Goal: Use online tool/utility: Utilize a website feature to perform a specific function

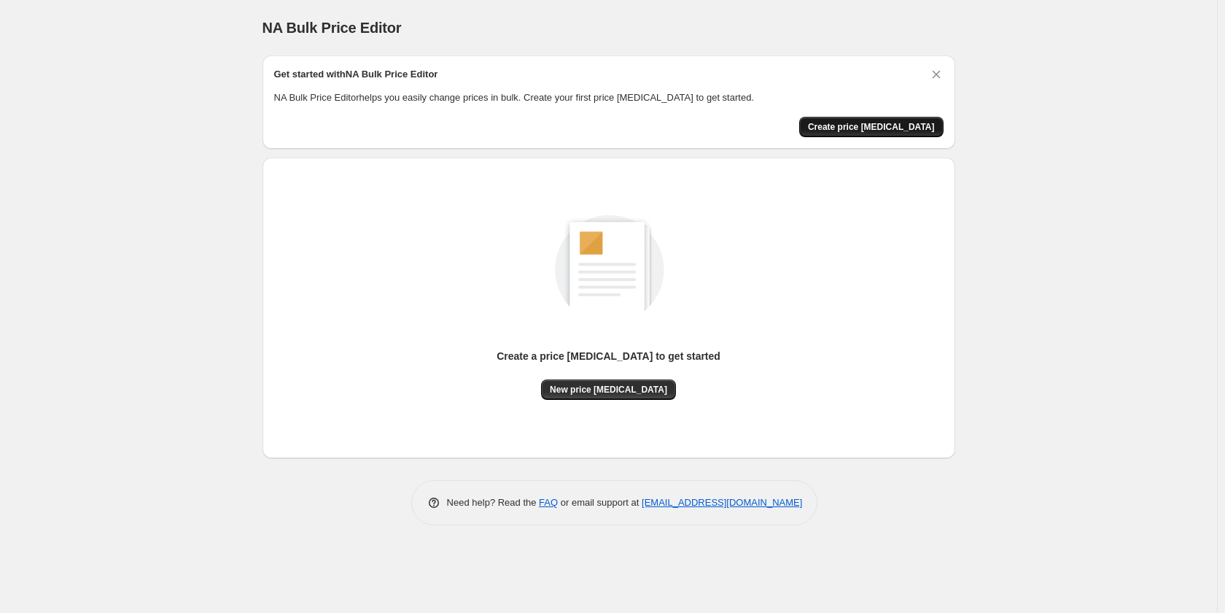
click at [850, 133] on button "Create price [MEDICAL_DATA]" at bounding box center [871, 127] width 144 height 20
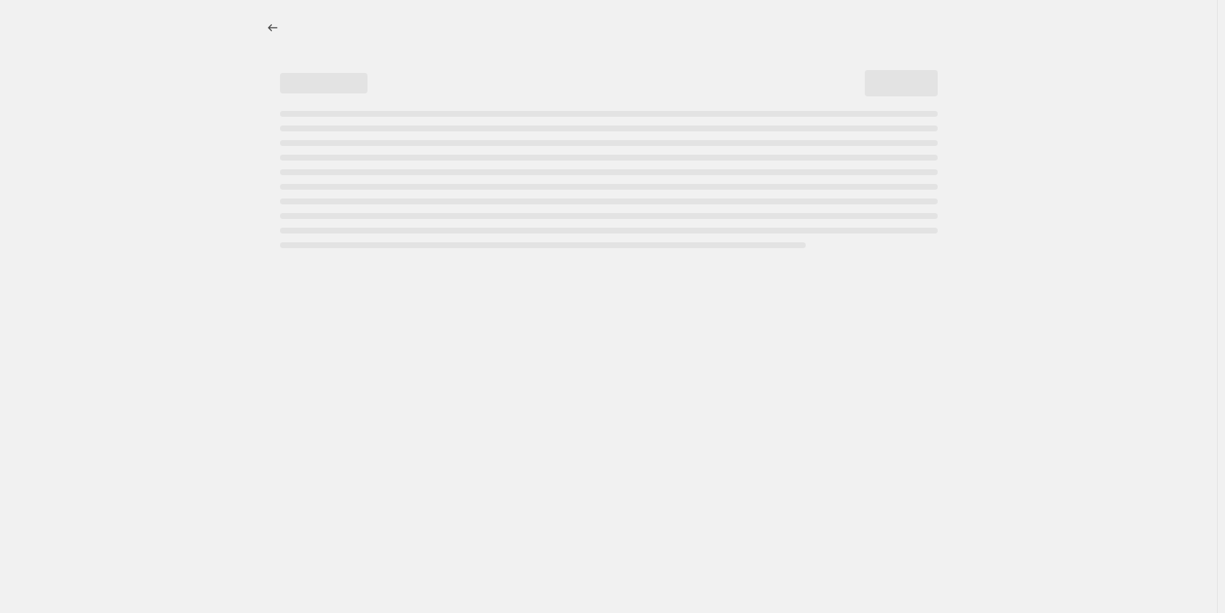
select select "percentage"
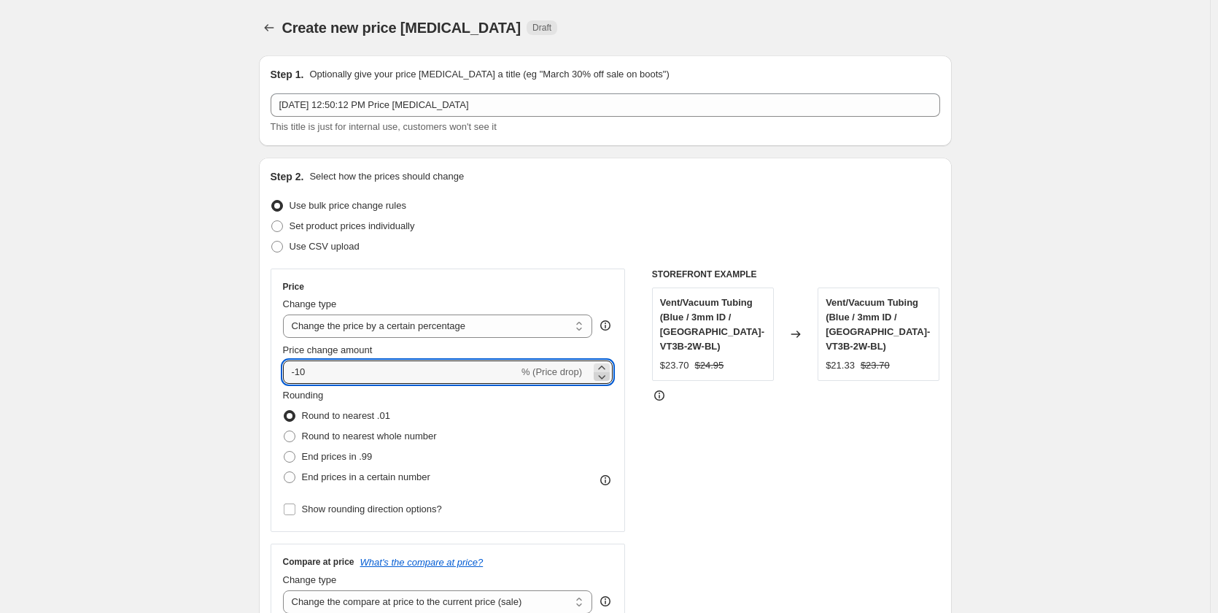
click at [605, 376] on icon at bounding box center [601, 376] width 15 height 15
click at [603, 364] on icon at bounding box center [601, 367] width 15 height 15
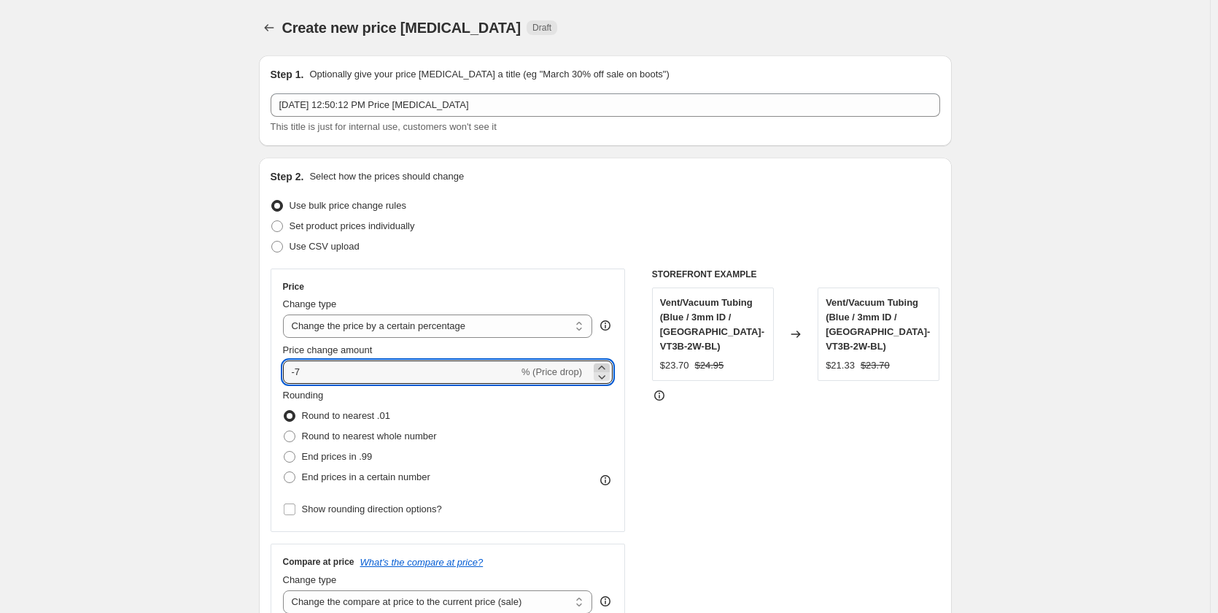
click at [603, 364] on icon at bounding box center [601, 367] width 15 height 15
type input "-5"
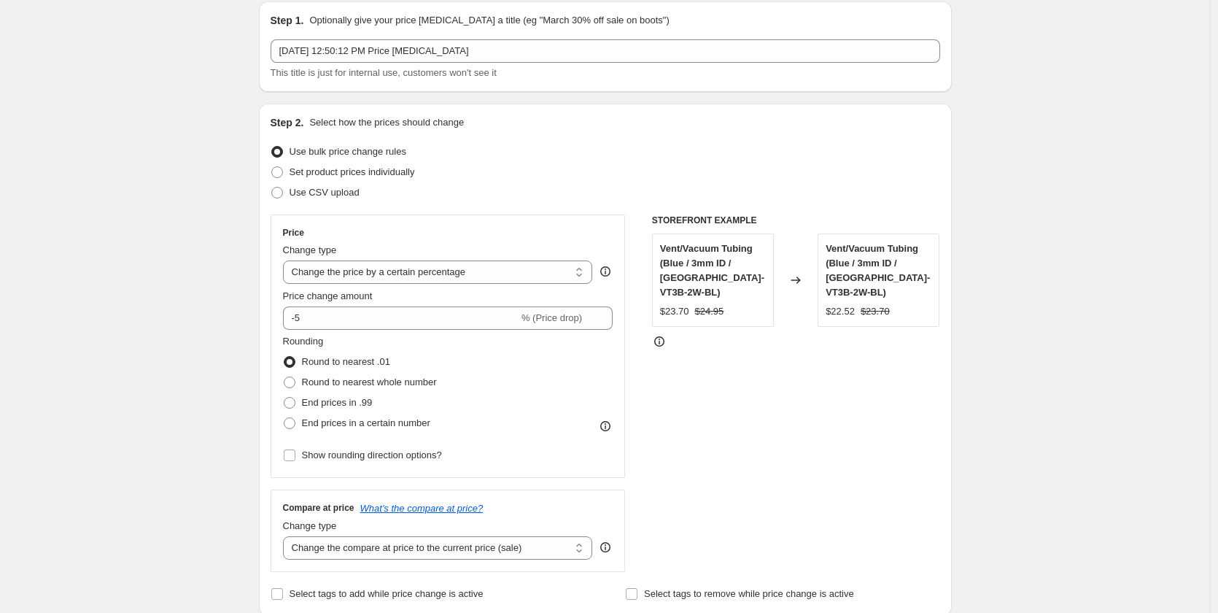
scroll to position [146, 0]
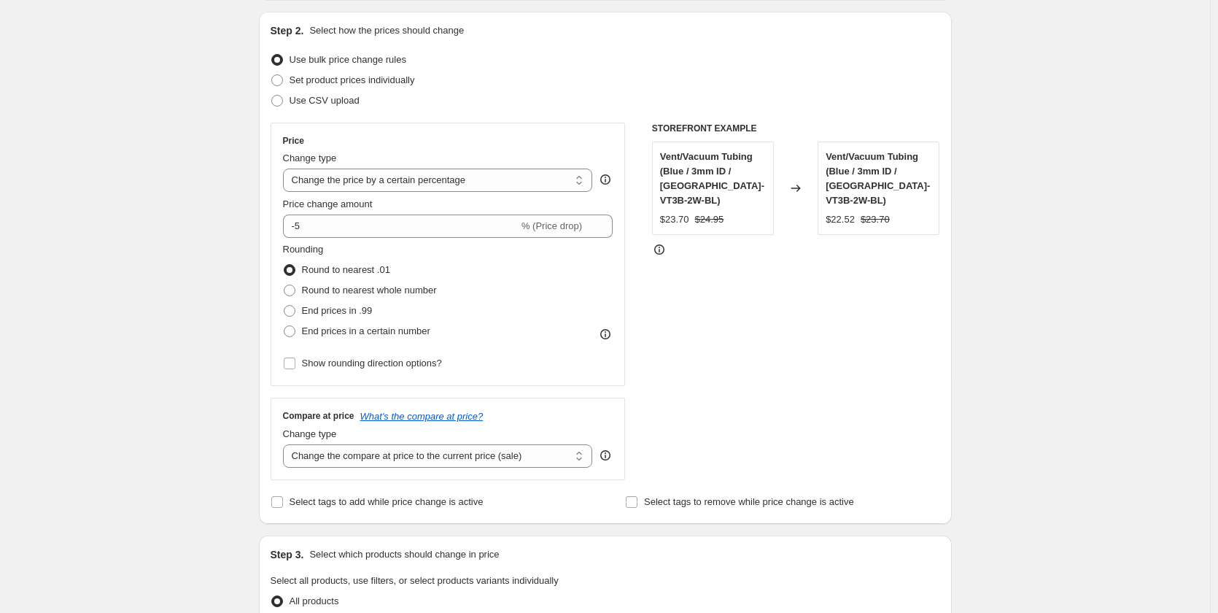
click at [610, 333] on icon at bounding box center [605, 334] width 15 height 15
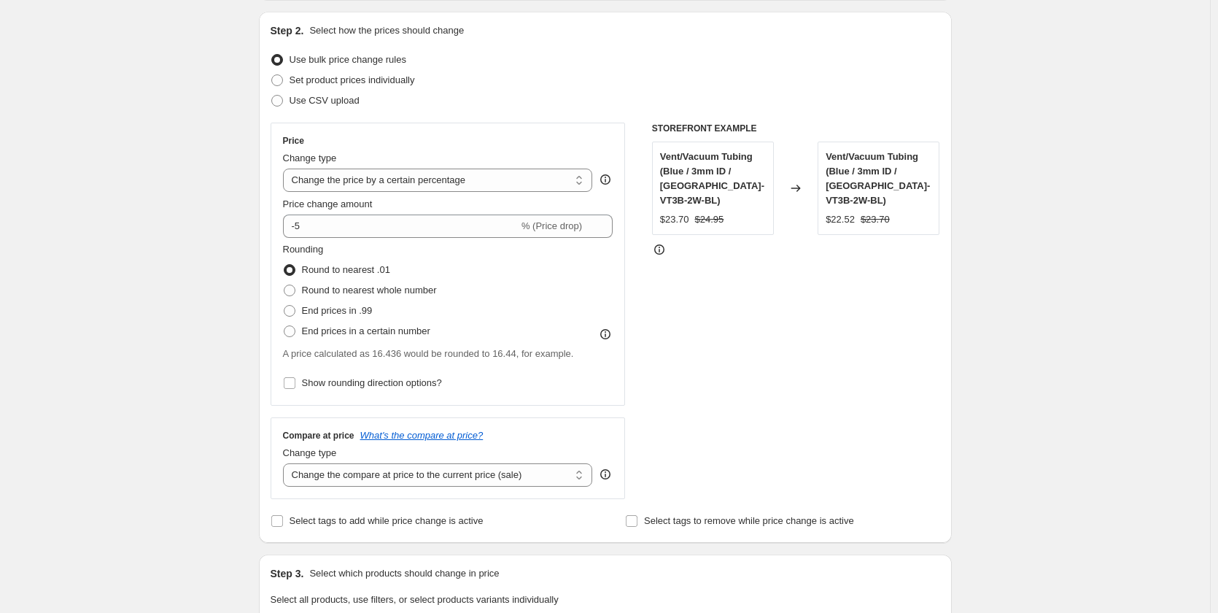
click at [193, 356] on div "Create new price change job. This page is ready Create new price change job Dra…" at bounding box center [605, 604] width 1210 height 1500
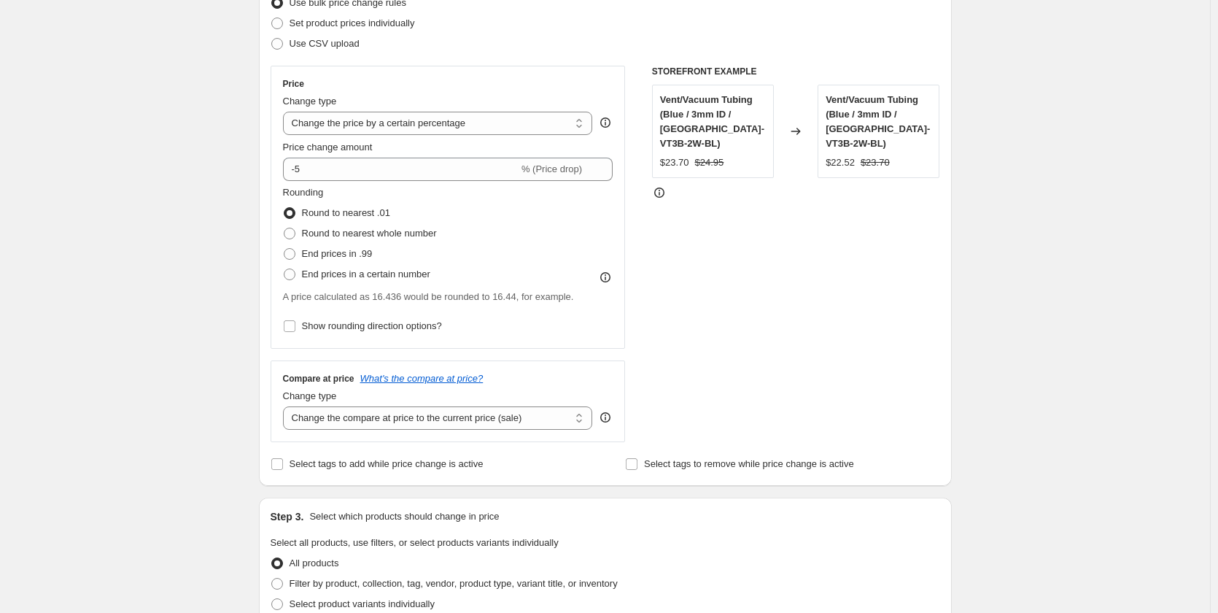
scroll to position [292, 0]
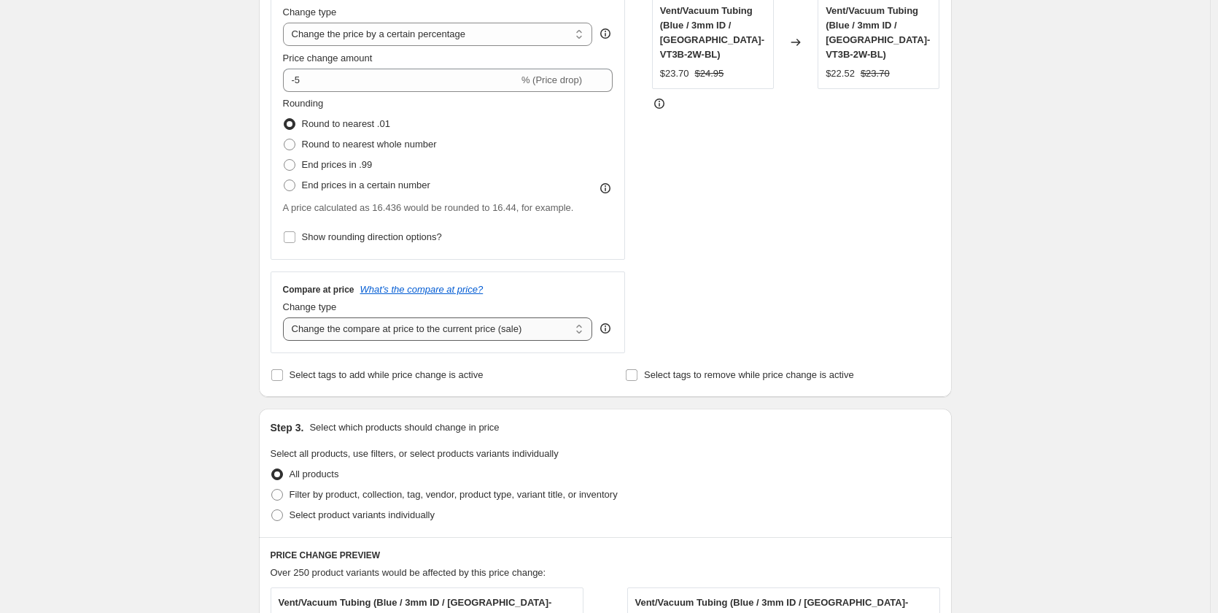
click at [584, 330] on select "Change the compare at price to the current price (sale) Change the compare at p…" at bounding box center [438, 328] width 310 height 23
select select "no_change"
click at [286, 317] on select "Change the compare at price to the current price (sale) Change the compare at p…" at bounding box center [438, 328] width 310 height 23
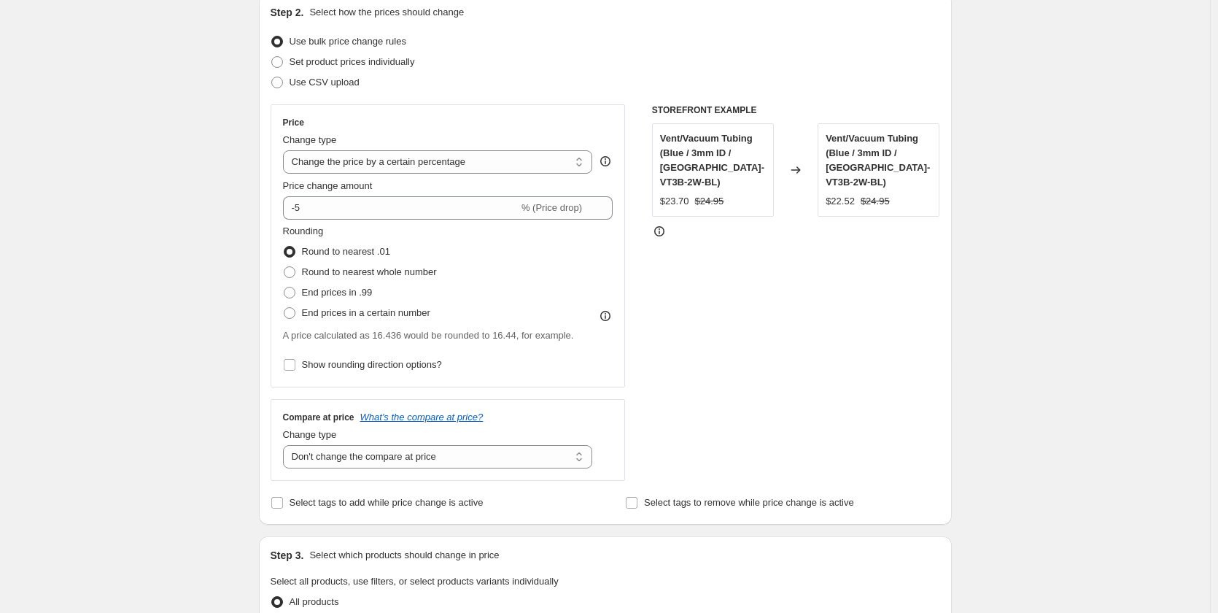
scroll to position [0, 0]
